Goal: Task Accomplishment & Management: Use online tool/utility

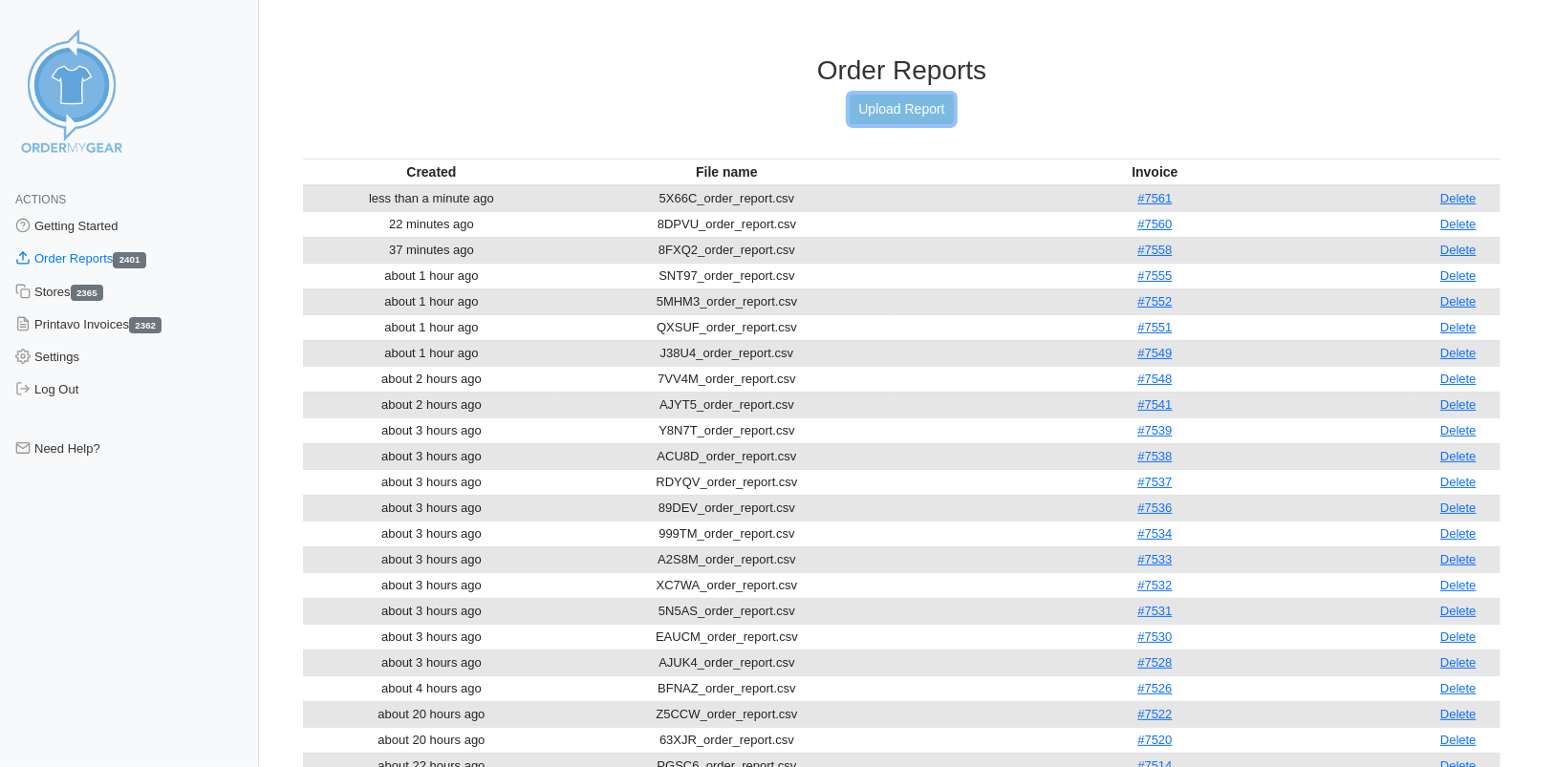
click at [870, 105] on link "Upload Report" at bounding box center [901, 110] width 103 height 30
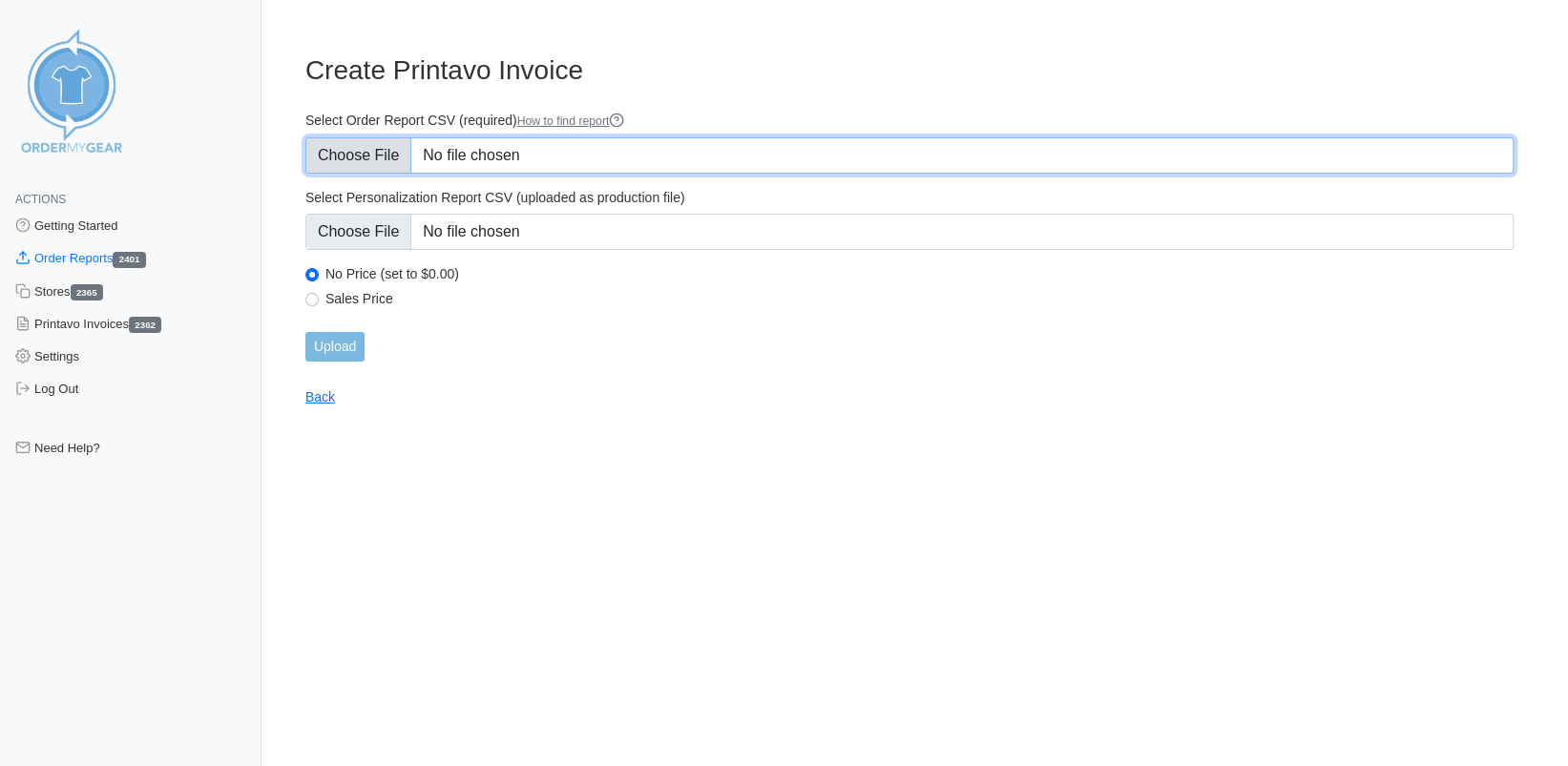
click at [363, 160] on input "Select Order Report CSV (required) How to find report" at bounding box center [910, 156] width 1208 height 36
type input "C:\fakepath\52JFF_order_report.csv"
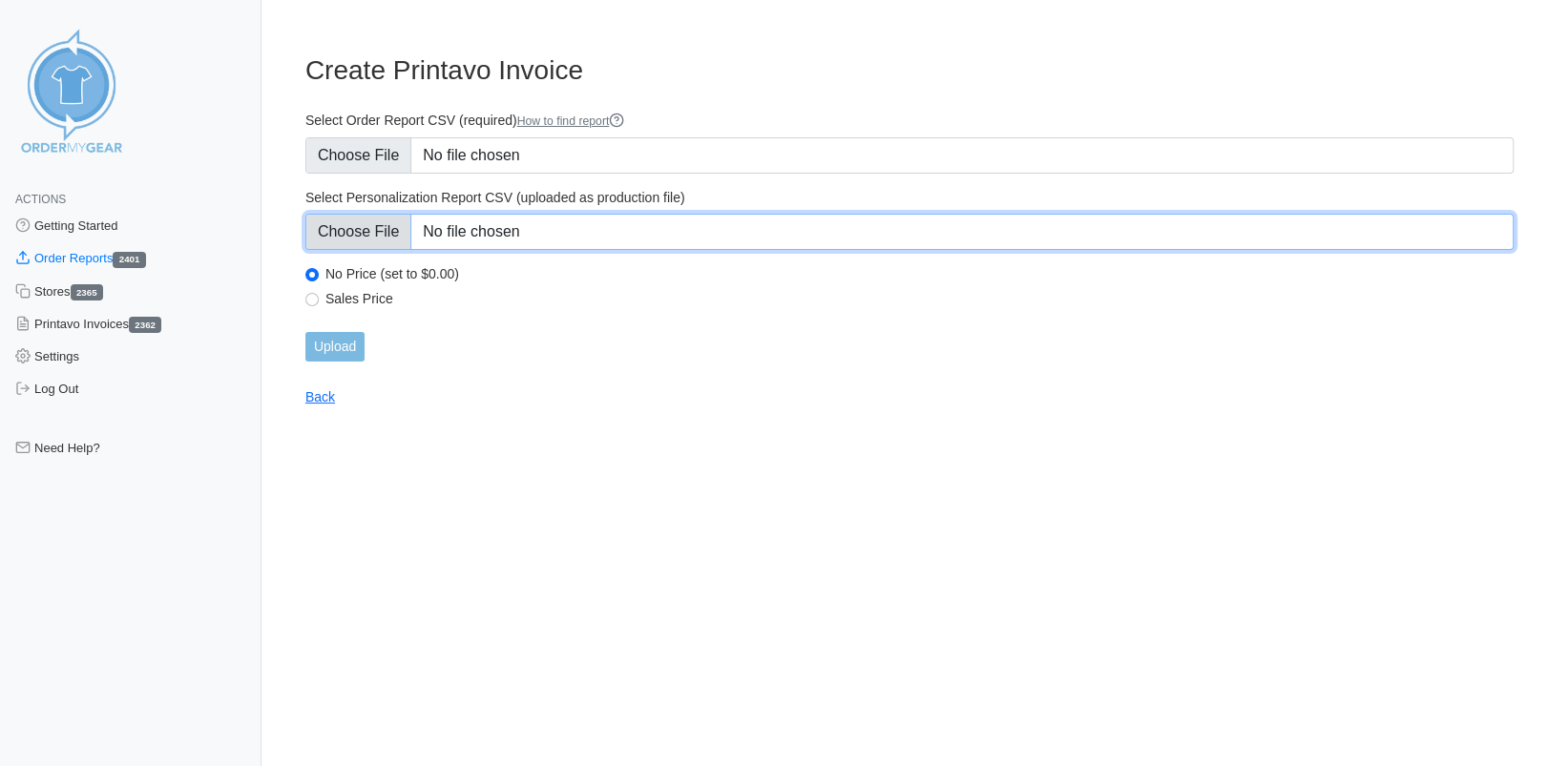
click at [354, 235] on input "Select Personalization Report CSV (uploaded as production file)" at bounding box center [910, 232] width 1208 height 36
type input "C:\fakepath\52JFF_personalization_report.csv"
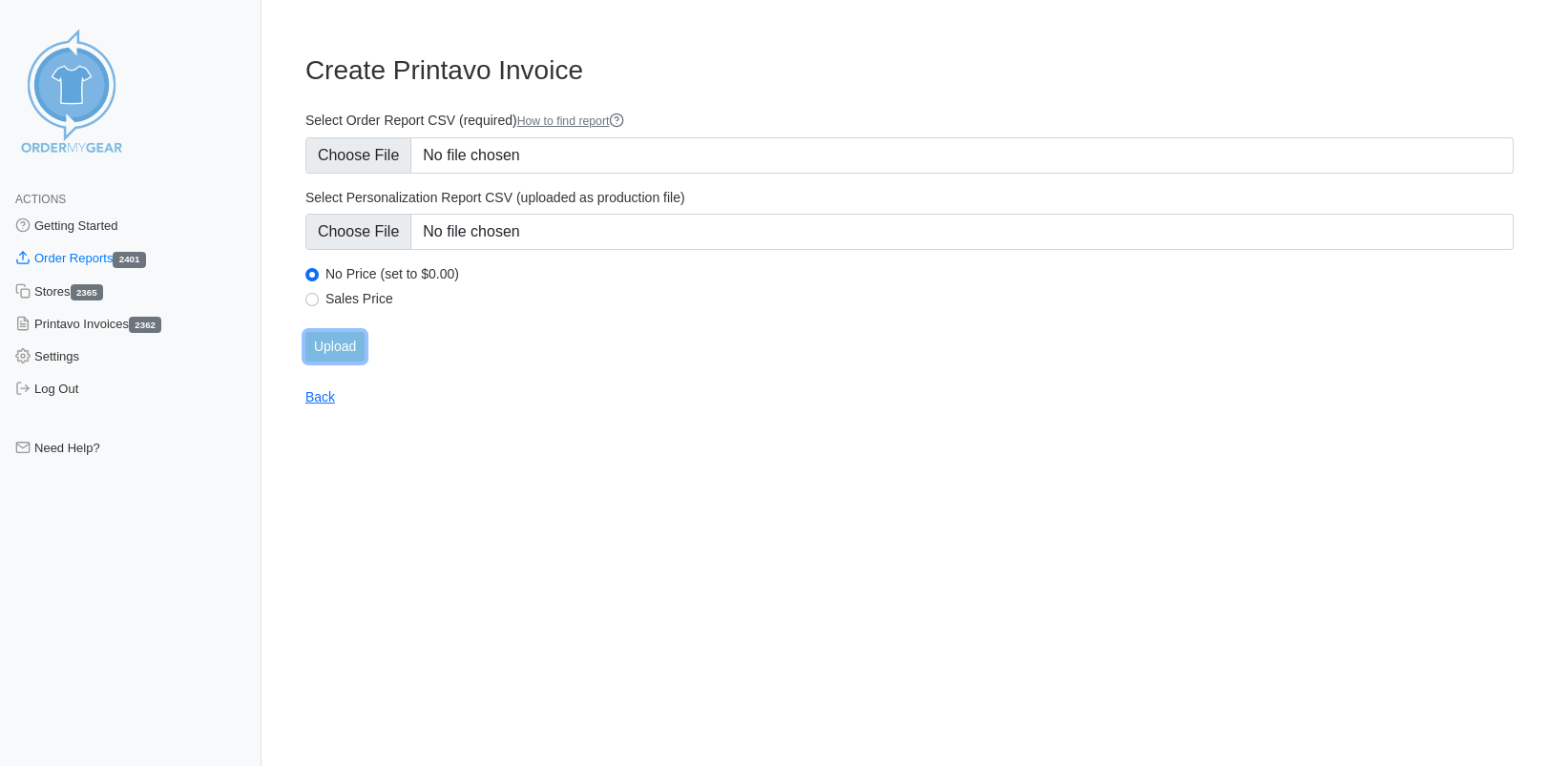
click at [337, 344] on input "Upload" at bounding box center [335, 348] width 59 height 30
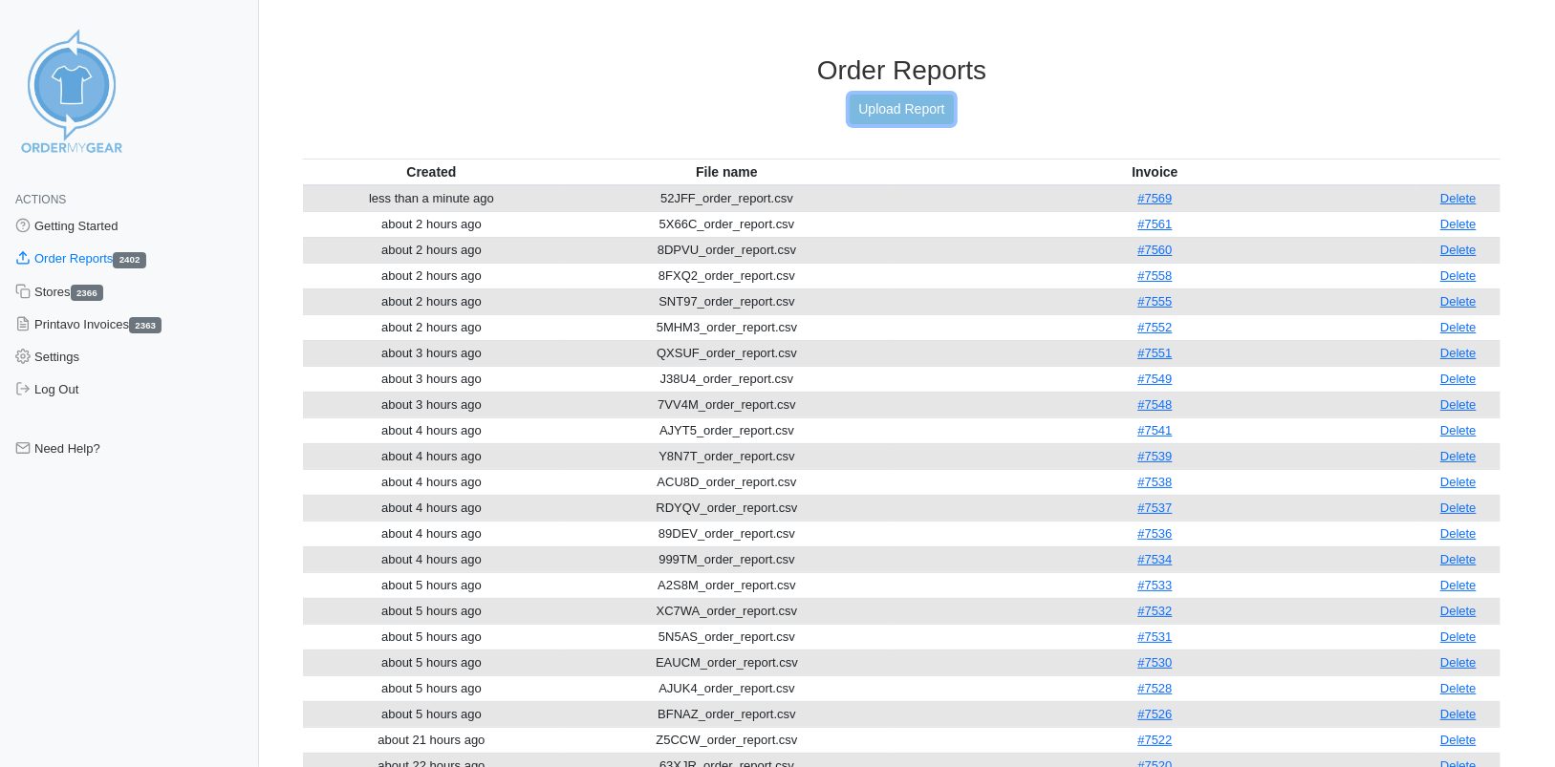
click at [911, 109] on link "Upload Report" at bounding box center [901, 110] width 103 height 30
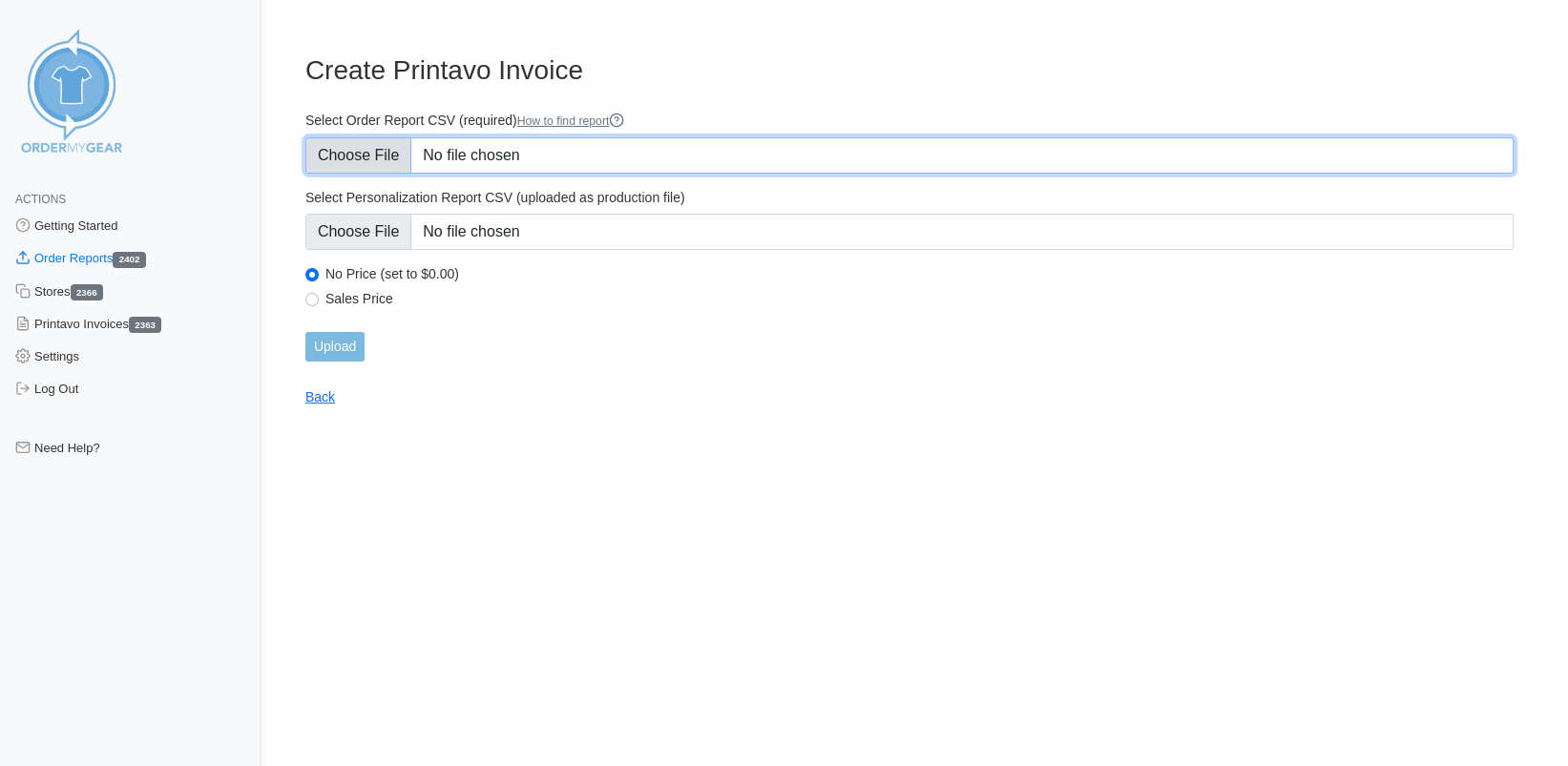
click at [349, 154] on input "Select Order Report CSV (required) How to find report" at bounding box center [910, 156] width 1208 height 36
type input "C:\fakepath\53GZ2_order_report.csv"
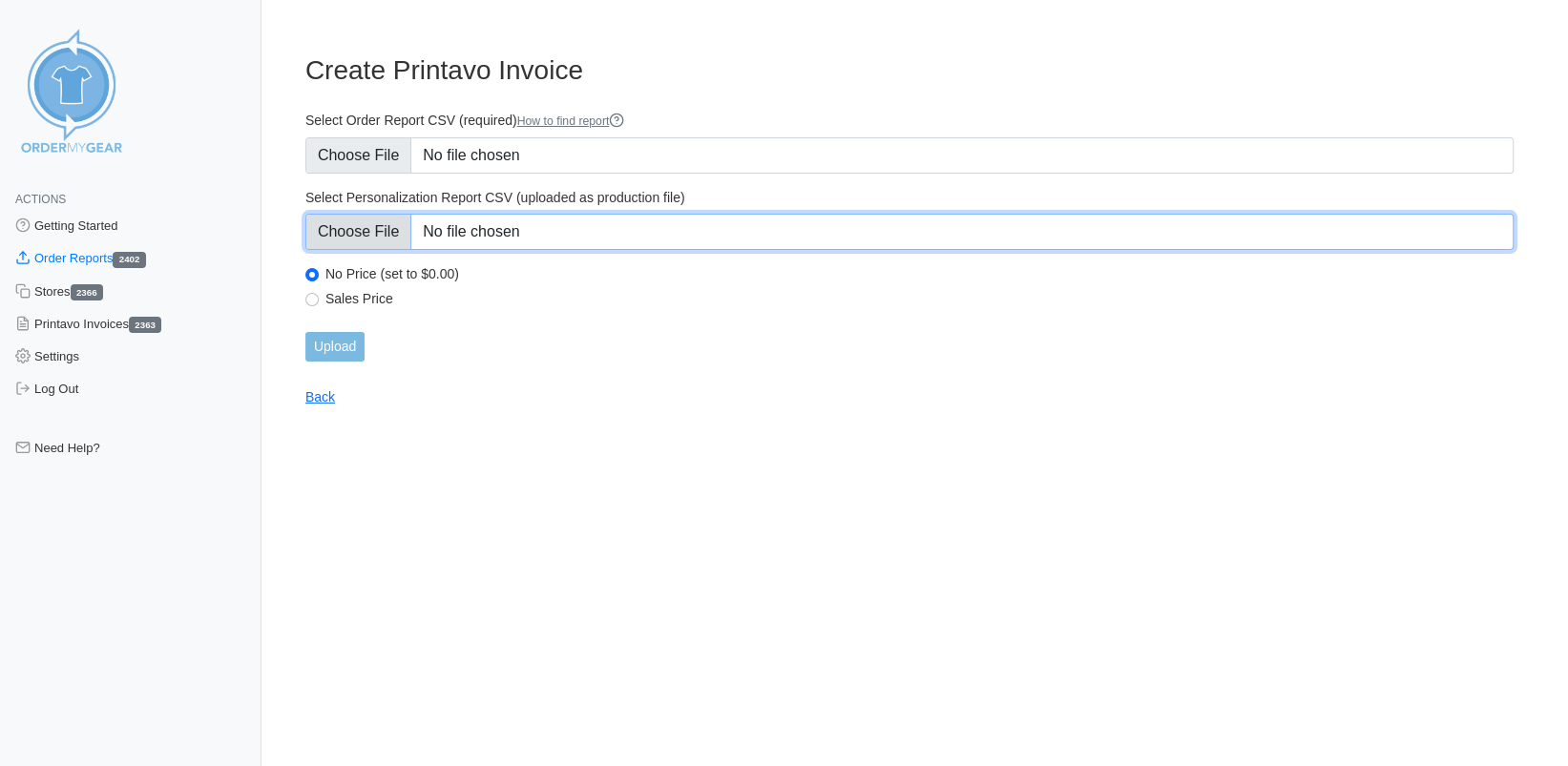
click at [366, 235] on input "Select Personalization Report CSV (uploaded as production file)" at bounding box center [910, 232] width 1208 height 36
type input "C:\fakepath\53GZ2_personalization_report.csv"
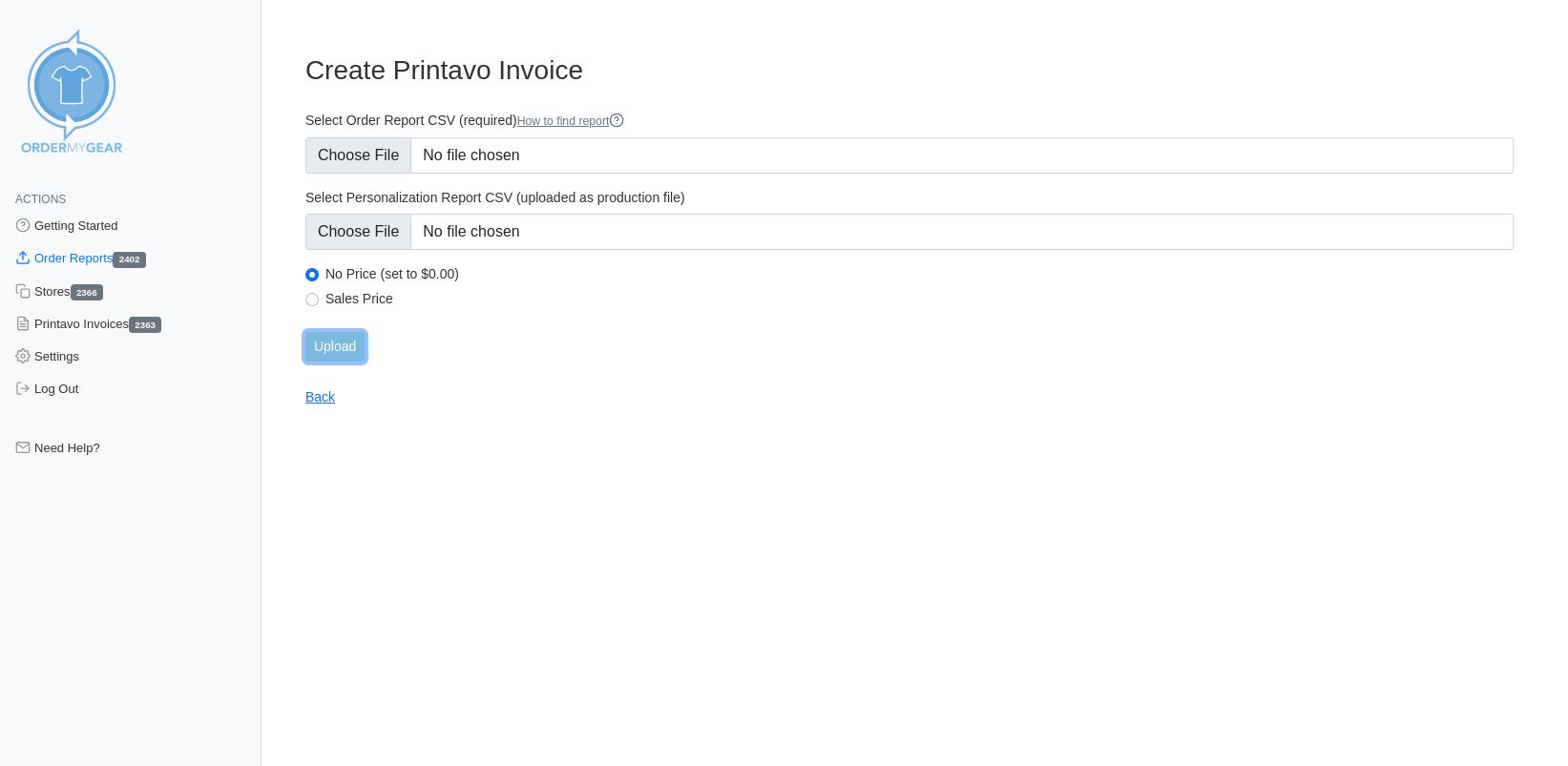
click at [336, 344] on input "Upload" at bounding box center [335, 348] width 59 height 30
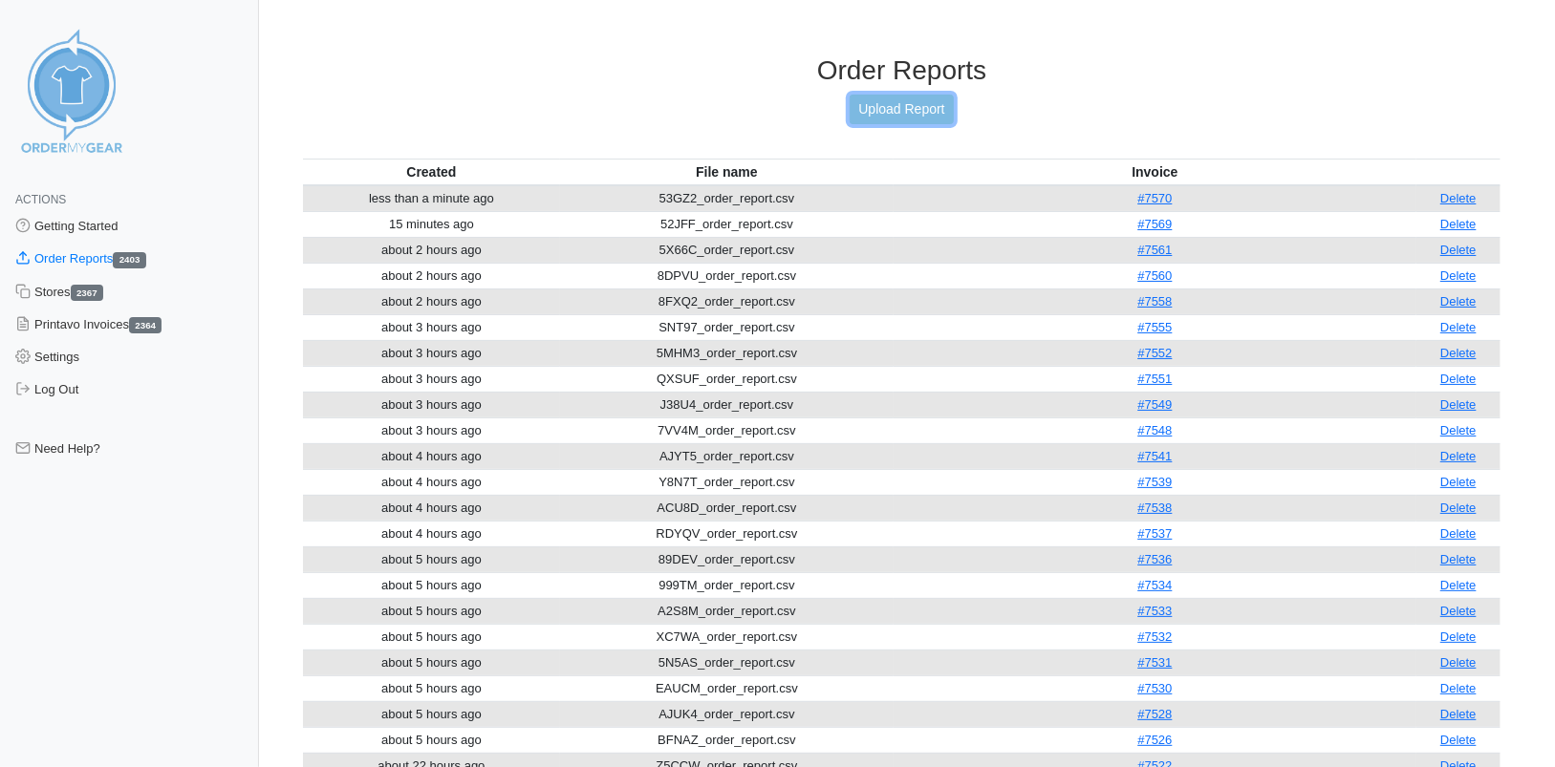
click at [885, 113] on link "Upload Report" at bounding box center [901, 110] width 103 height 30
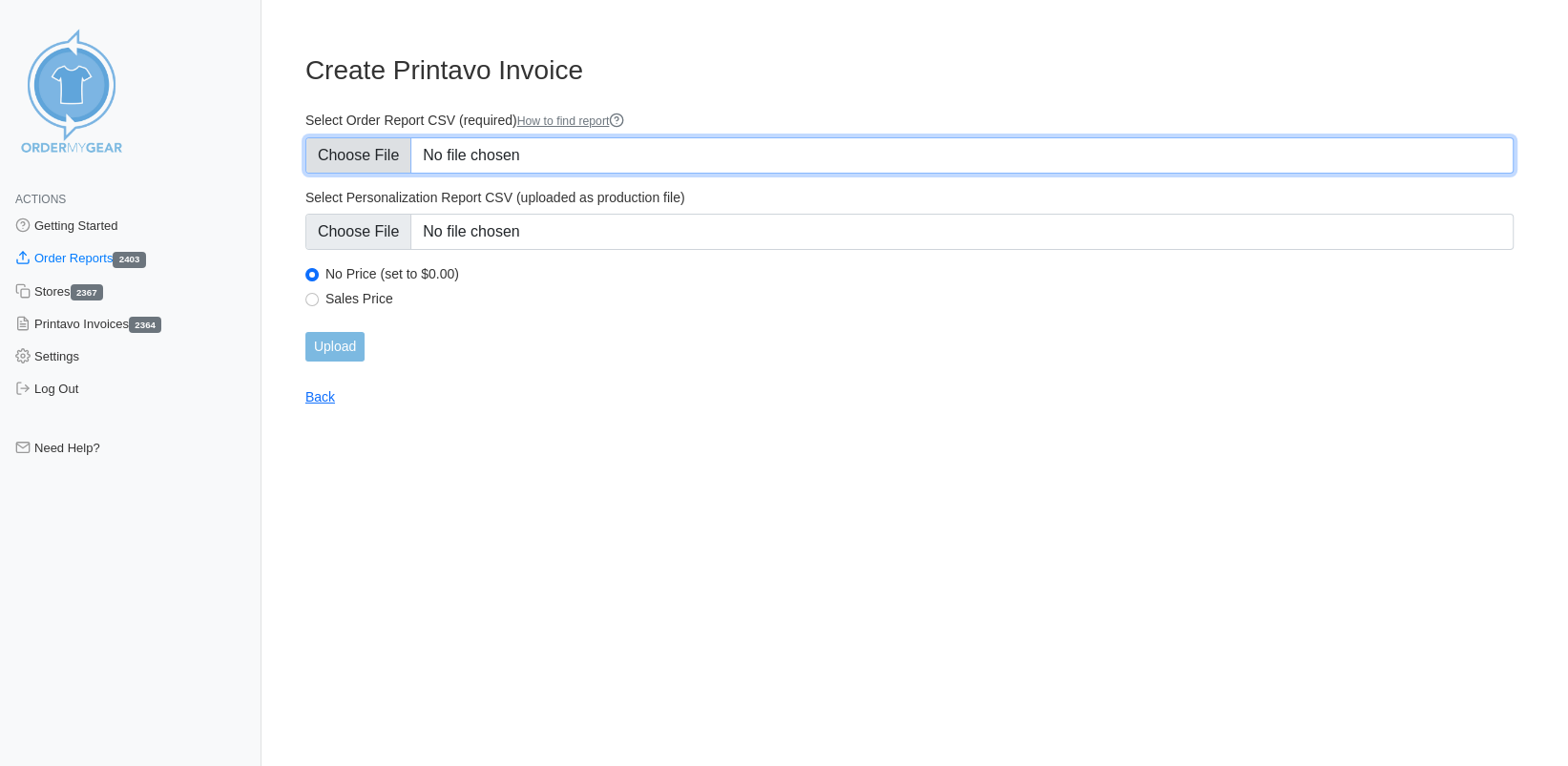
click at [370, 160] on input "Select Order Report CSV (required) How to find report" at bounding box center [910, 156] width 1208 height 36
type input "C:\fakepath\3YUF4_order_report.csv"
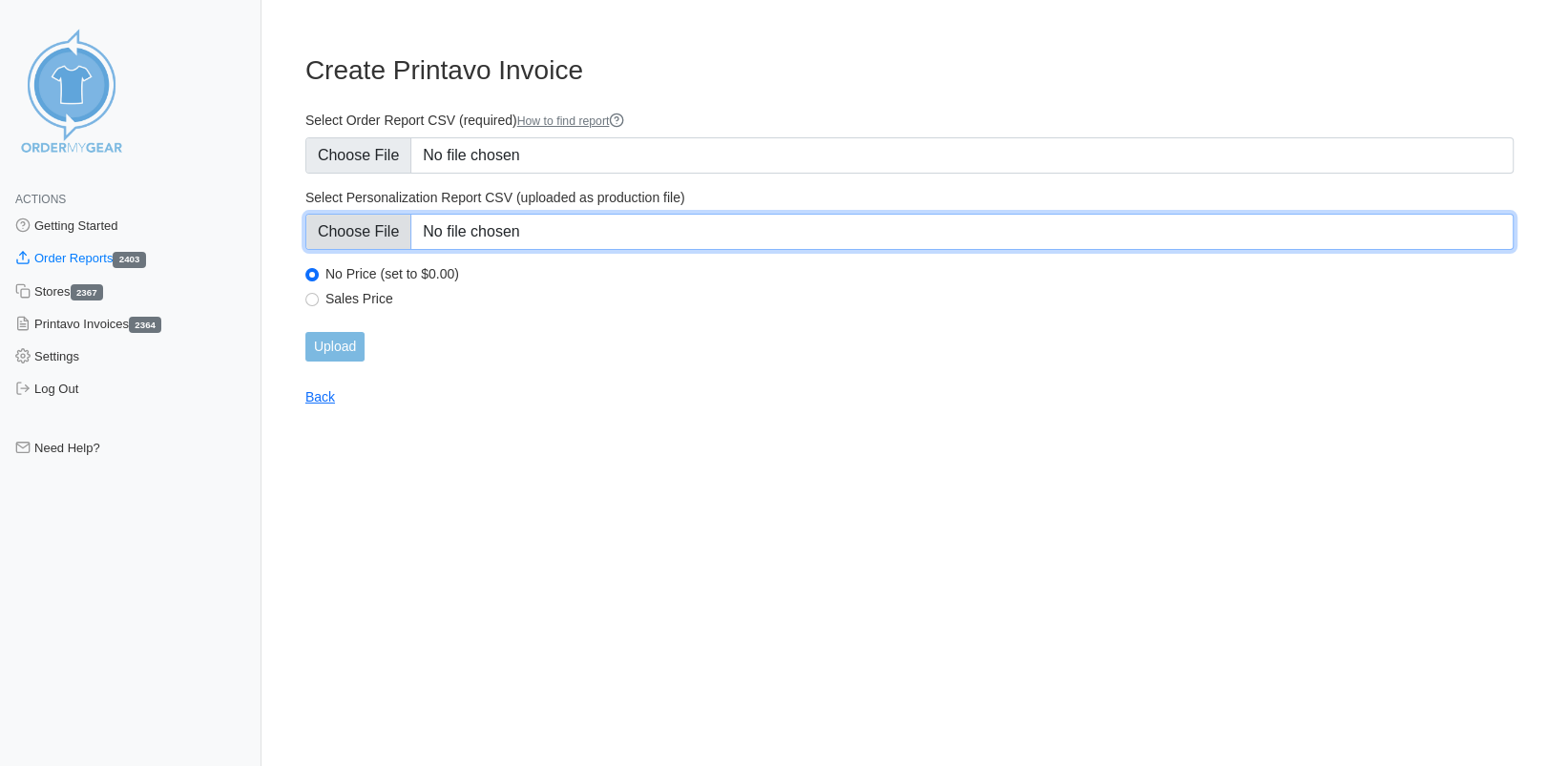
click at [377, 237] on input "Select Personalization Report CSV (uploaded as production file)" at bounding box center [910, 232] width 1208 height 36
type input "C:\fakepath\3YUF4_personalization_report.csv"
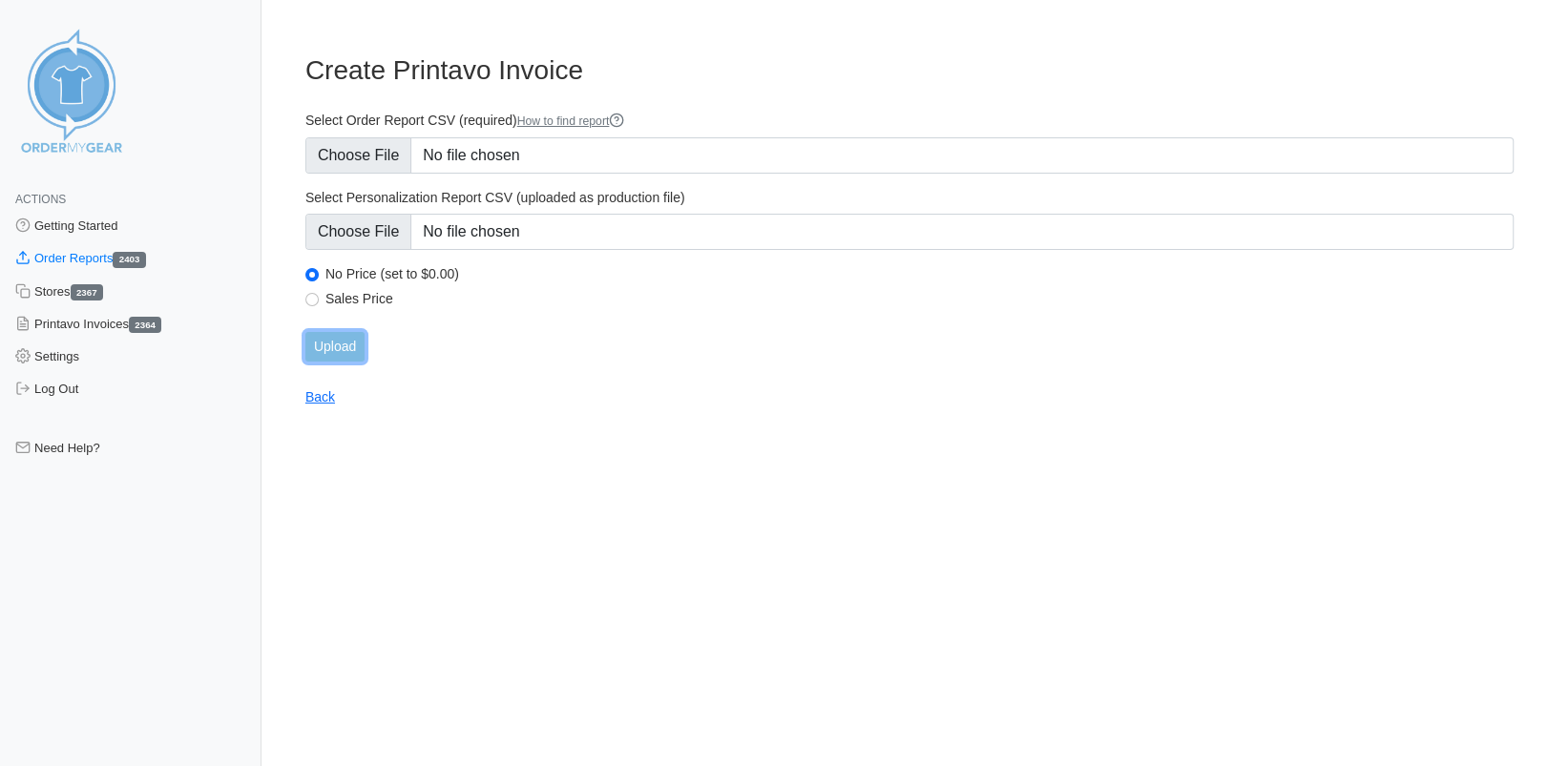
click at [354, 352] on input "Upload" at bounding box center [335, 348] width 59 height 30
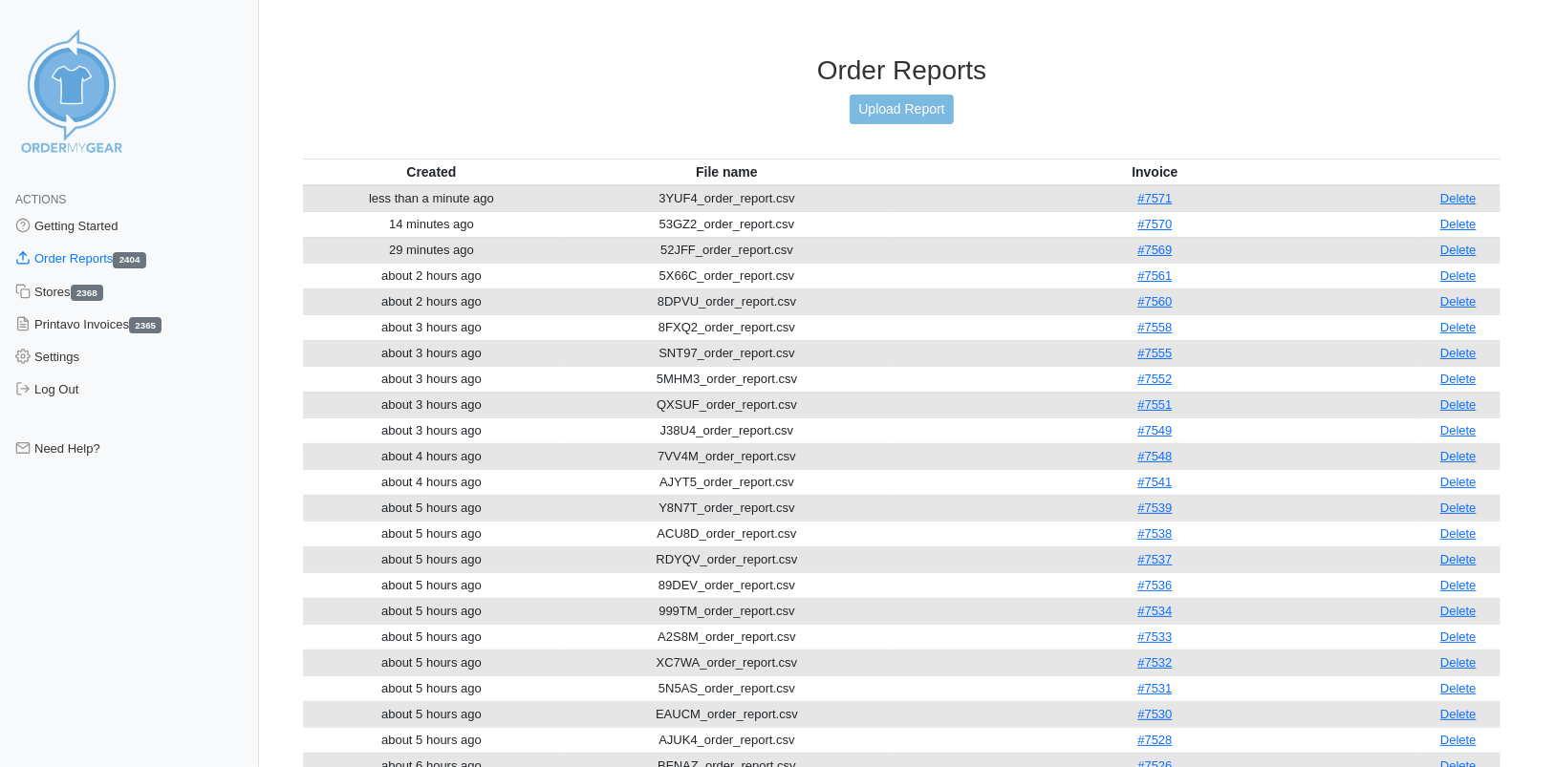
click at [930, 109] on link "Upload Report" at bounding box center [901, 110] width 103 height 30
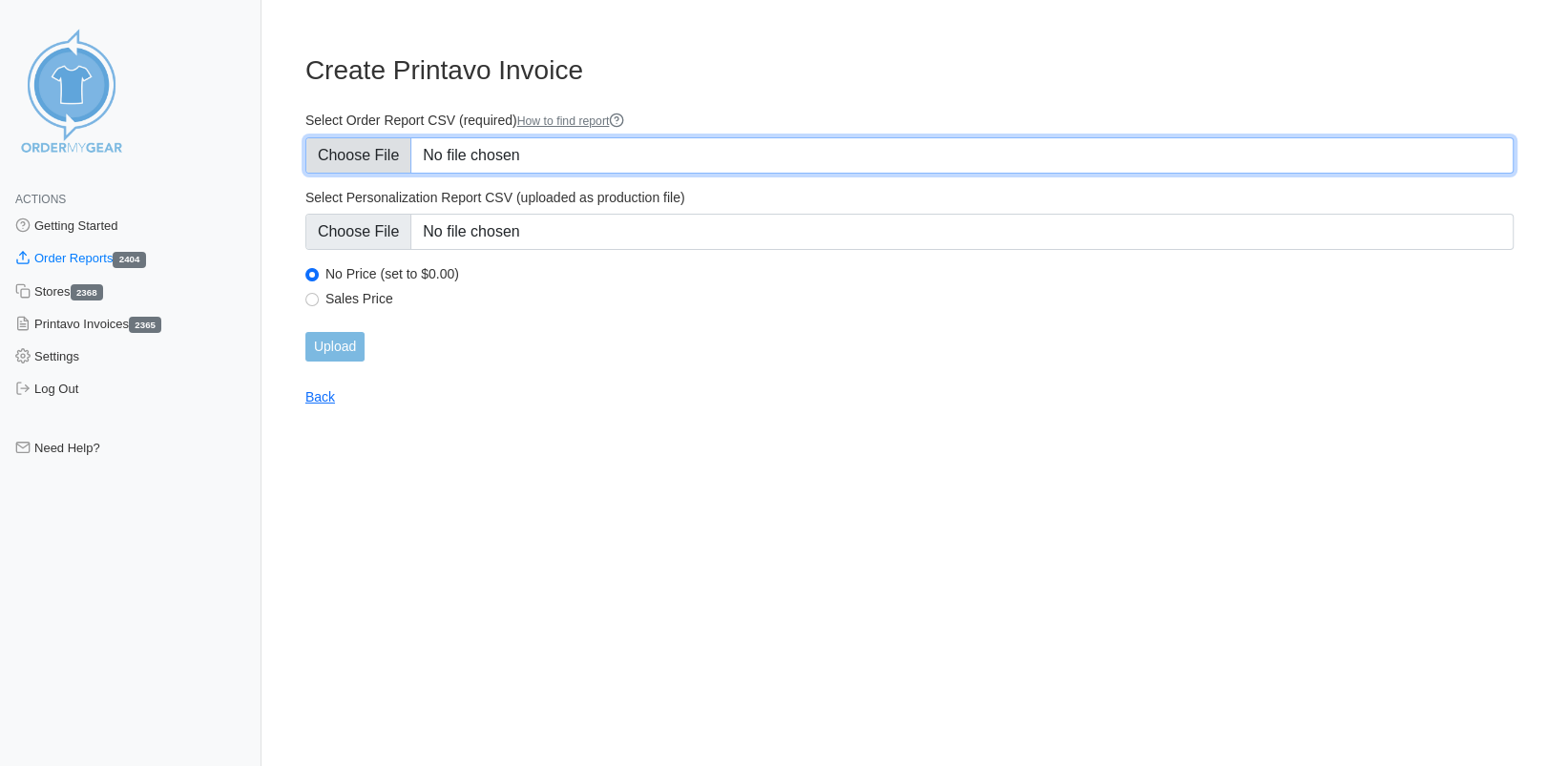
click at [365, 150] on input "Select Order Report CSV (required) How to find report" at bounding box center [910, 156] width 1208 height 36
type input "C:\fakepath\RW2B4_order_report.csv"
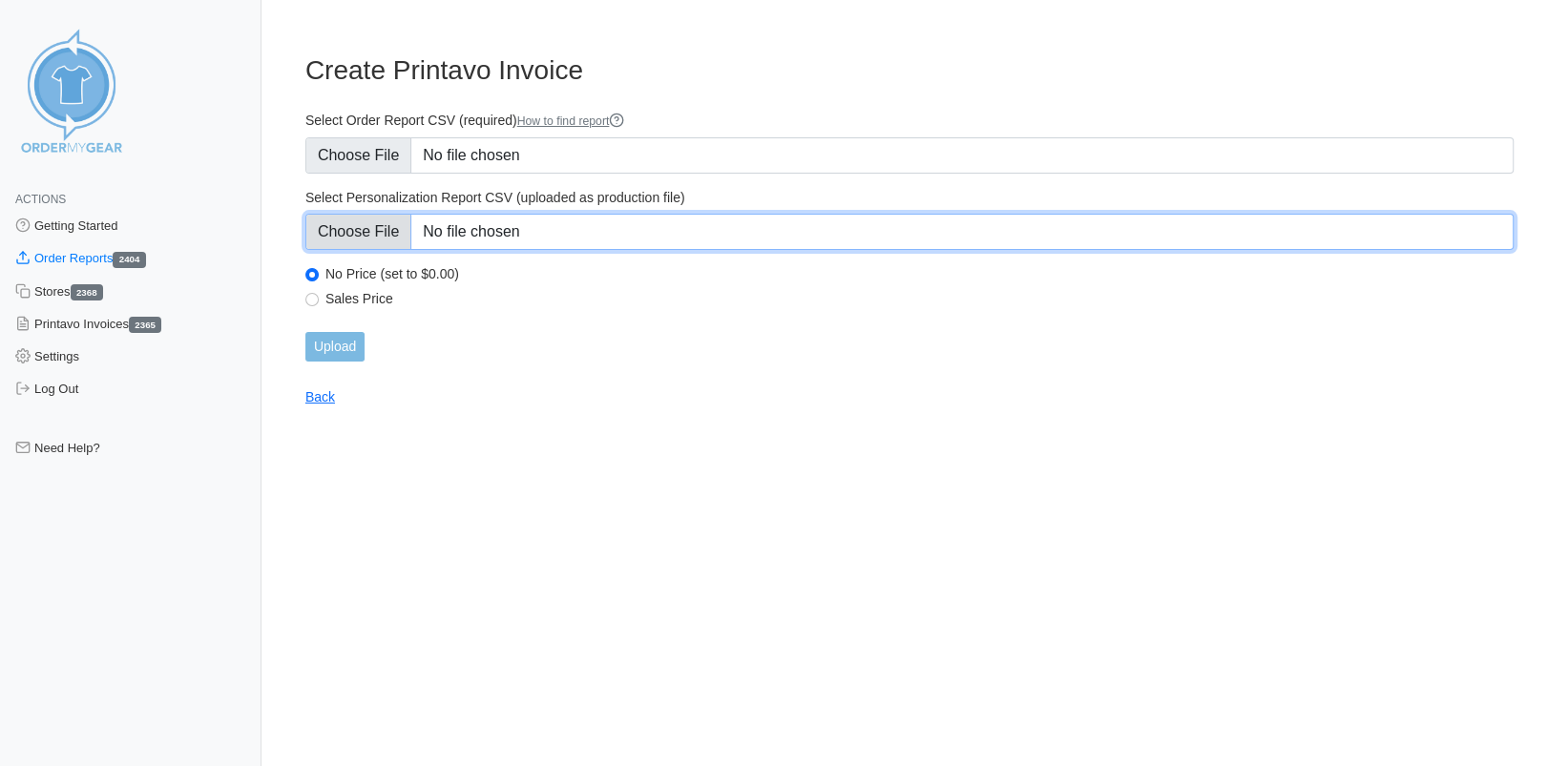
click at [351, 227] on input "Select Personalization Report CSV (uploaded as production file)" at bounding box center [910, 232] width 1208 height 36
type input "C:\fakepath\RW2B4_personalization_report.csv"
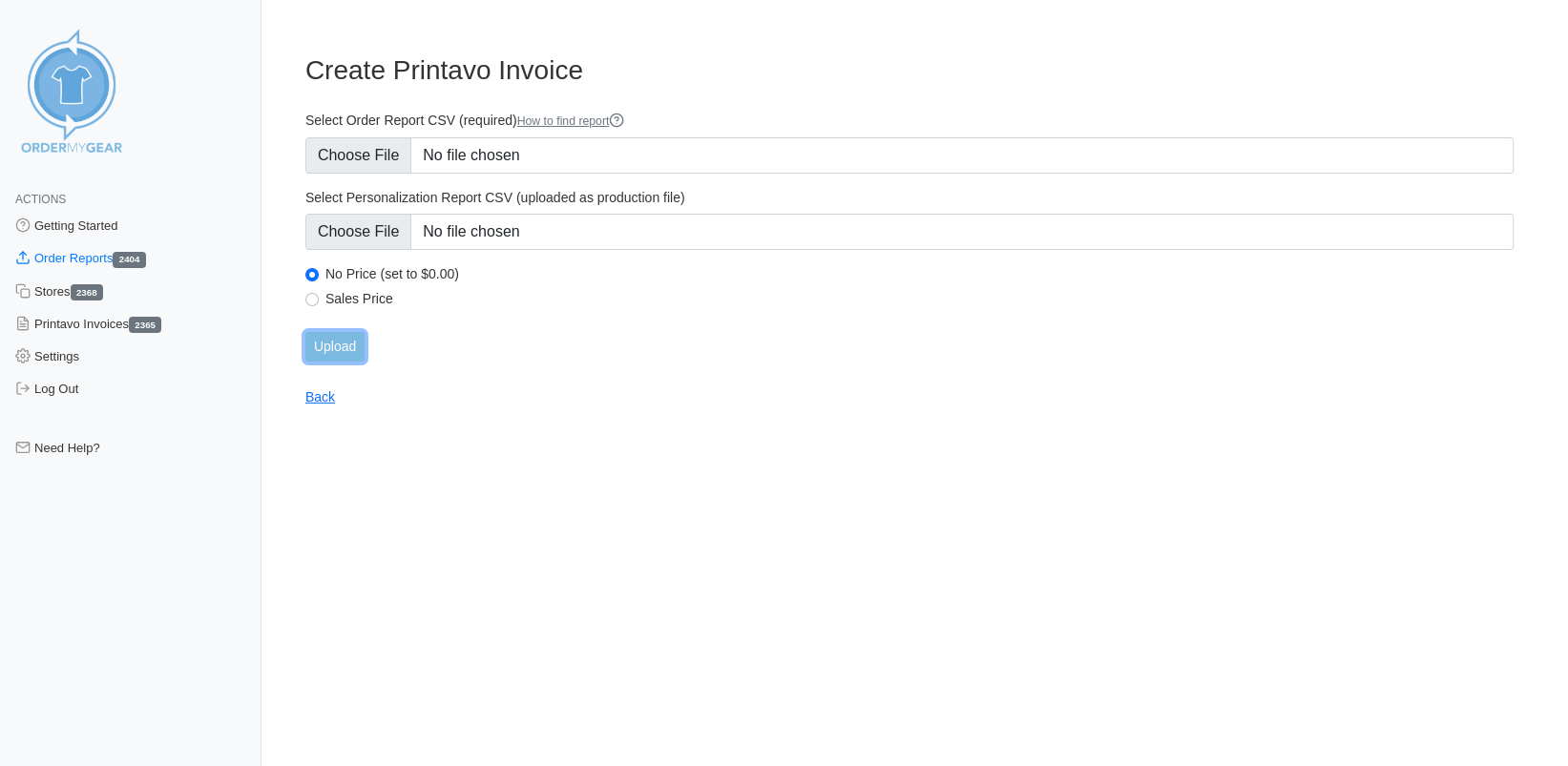
click at [341, 348] on input "Upload" at bounding box center [335, 348] width 59 height 30
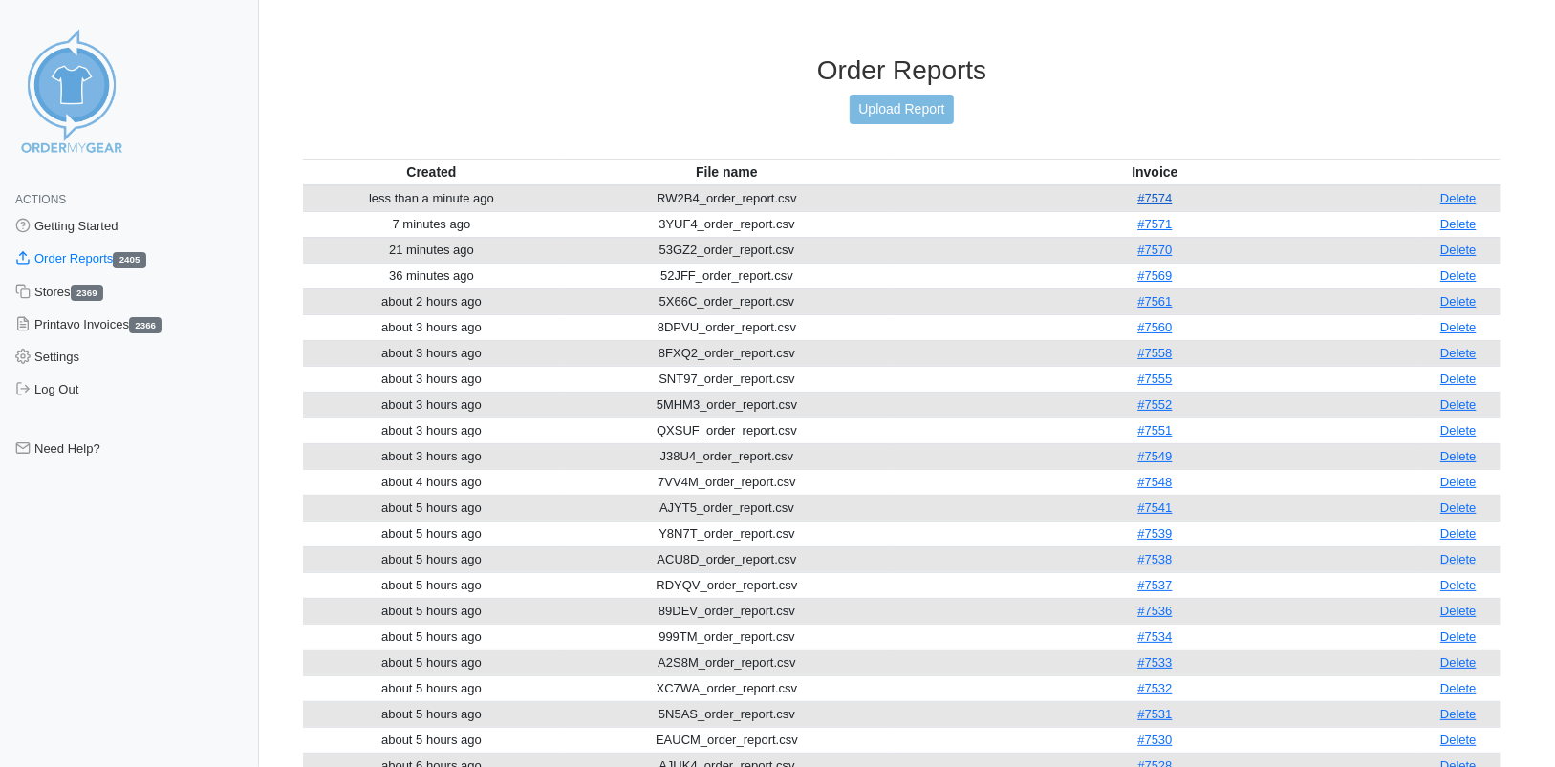
click at [1157, 194] on link "#7574" at bounding box center [1154, 198] width 34 height 14
